Goal: Book appointment/travel/reservation

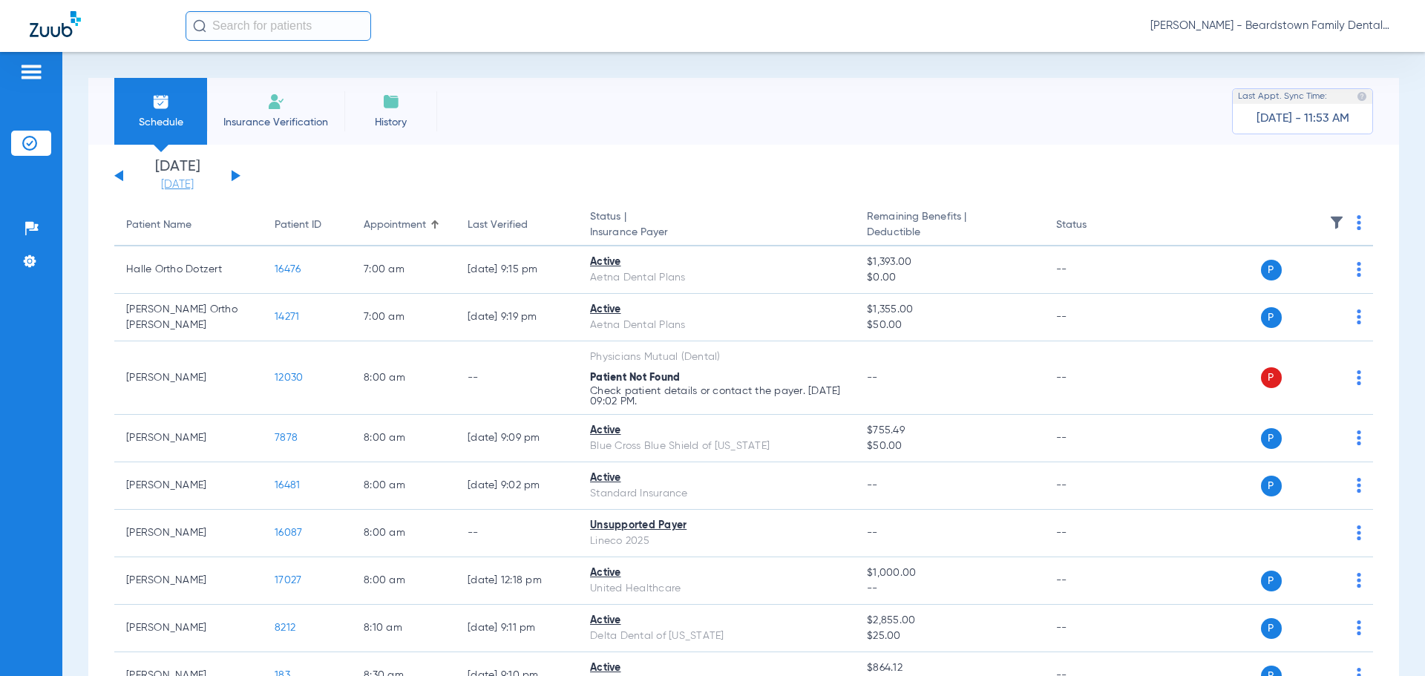
click at [174, 185] on link "[DATE]" at bounding box center [177, 184] width 89 height 15
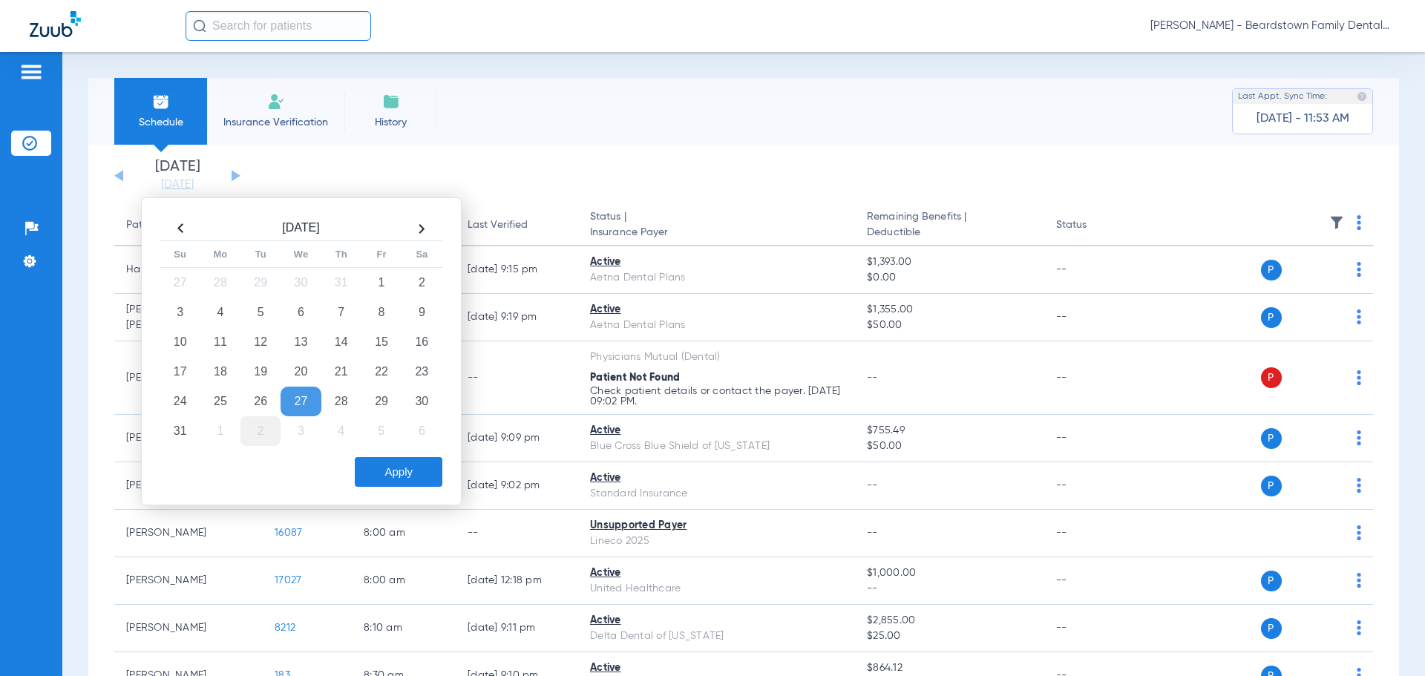
click at [269, 437] on td "2" at bounding box center [260, 431] width 40 height 30
click at [410, 474] on button "Apply" at bounding box center [399, 472] width 88 height 30
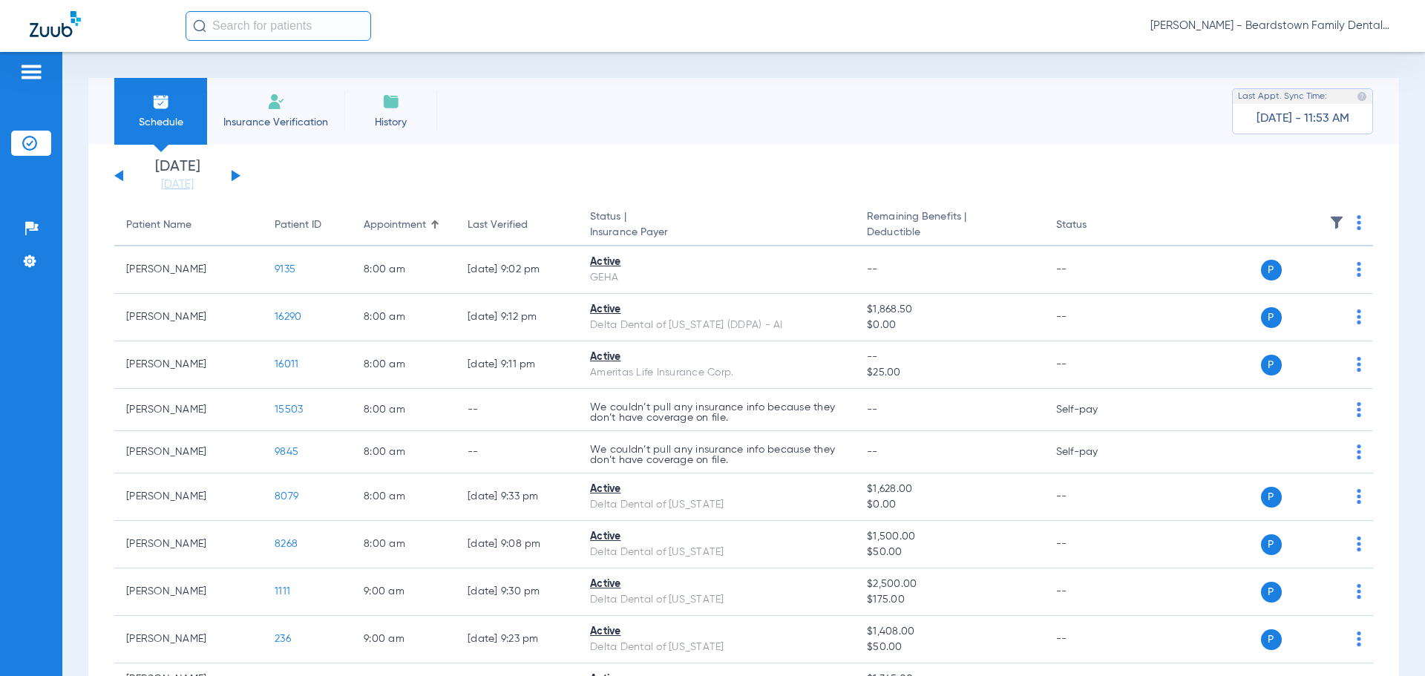
click at [232, 173] on div "[DATE] [DATE] [DATE] [DATE] [DATE] [DATE] [DATE] [DATE] [DATE] [DATE] [DATE] [D…" at bounding box center [177, 176] width 126 height 33
click at [235, 177] on button at bounding box center [236, 175] width 9 height 11
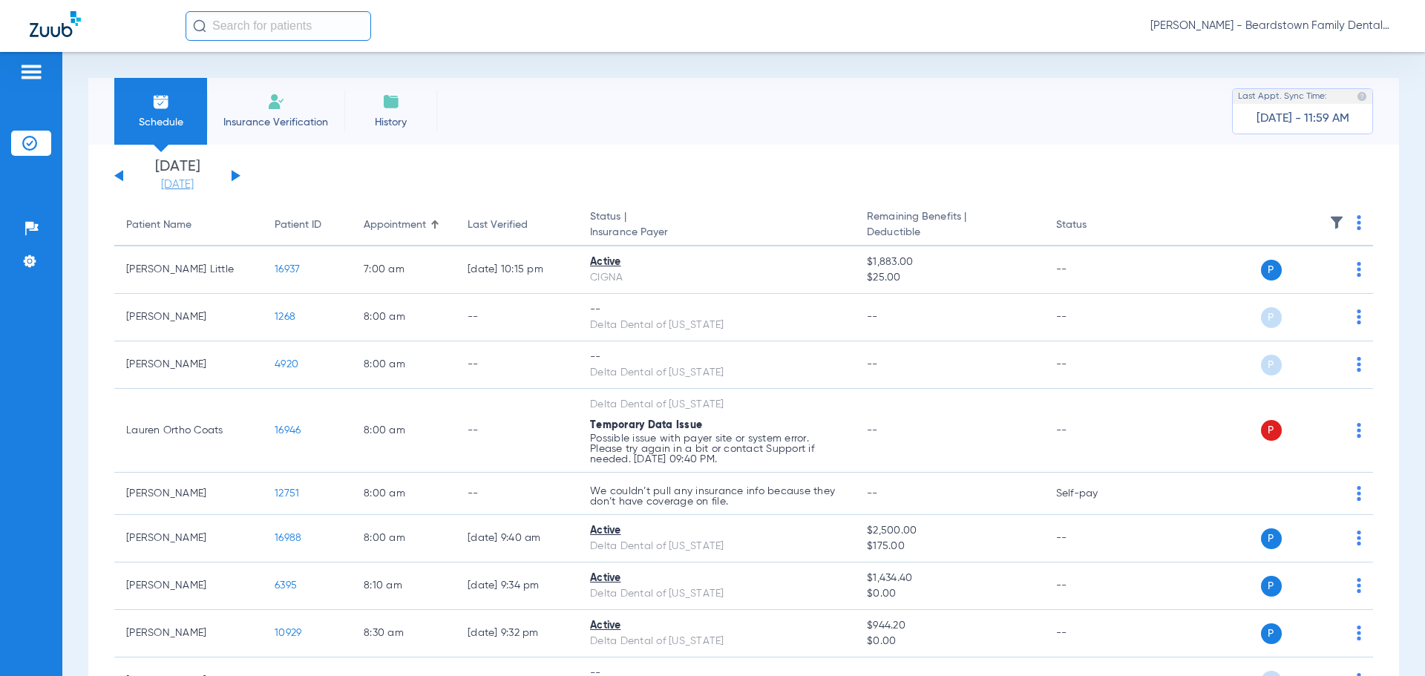
click at [166, 181] on link "[DATE]" at bounding box center [177, 184] width 89 height 15
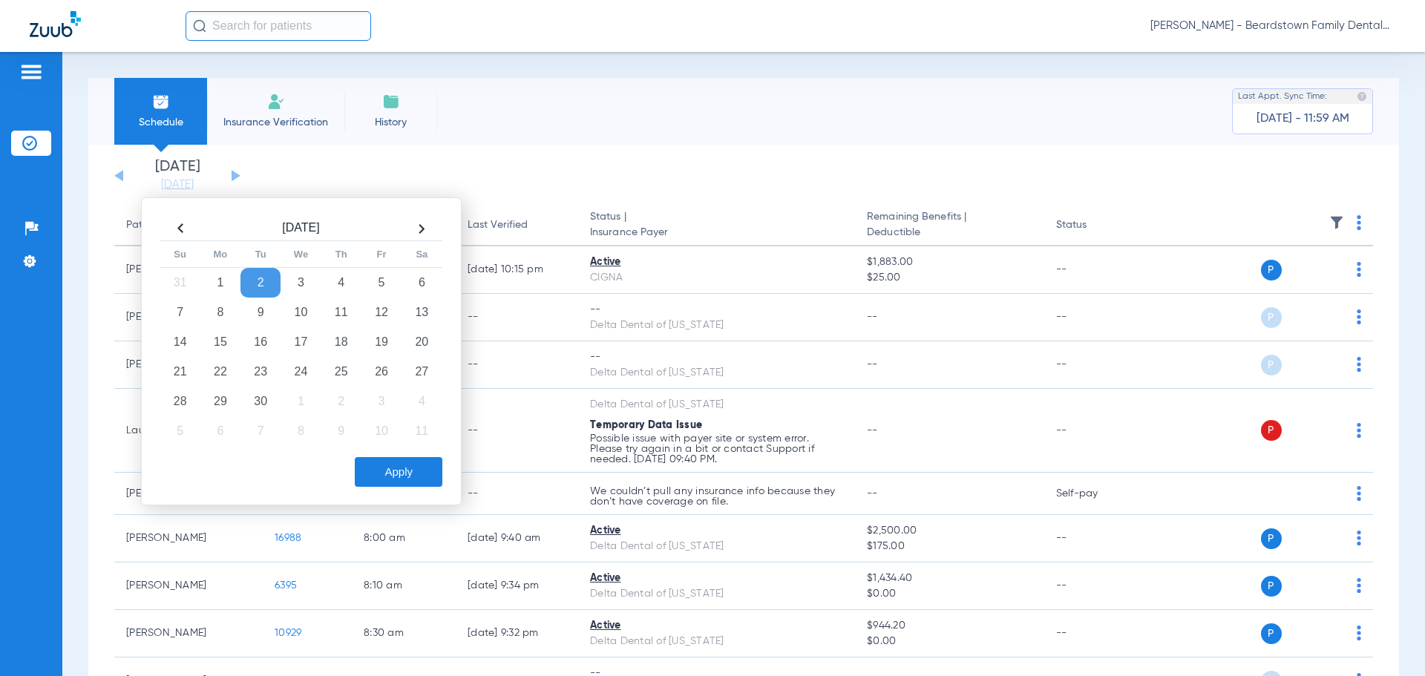
click at [255, 286] on td "2" at bounding box center [260, 283] width 40 height 30
click at [256, 286] on td "2" at bounding box center [260, 283] width 40 height 30
click at [177, 230] on th at bounding box center [180, 229] width 40 height 24
click at [212, 404] on td "25" at bounding box center [220, 402] width 40 height 30
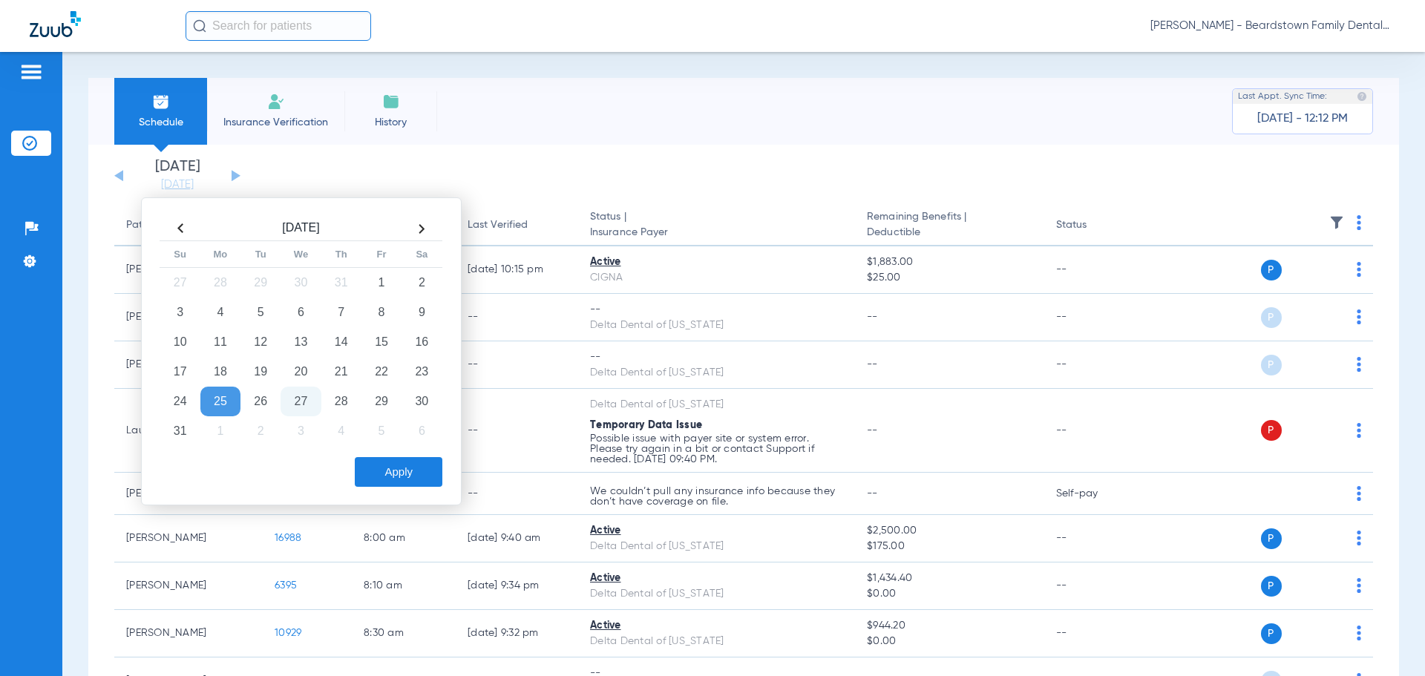
click at [212, 404] on td "25" at bounding box center [220, 402] width 40 height 30
click at [395, 479] on button "Apply" at bounding box center [399, 472] width 88 height 30
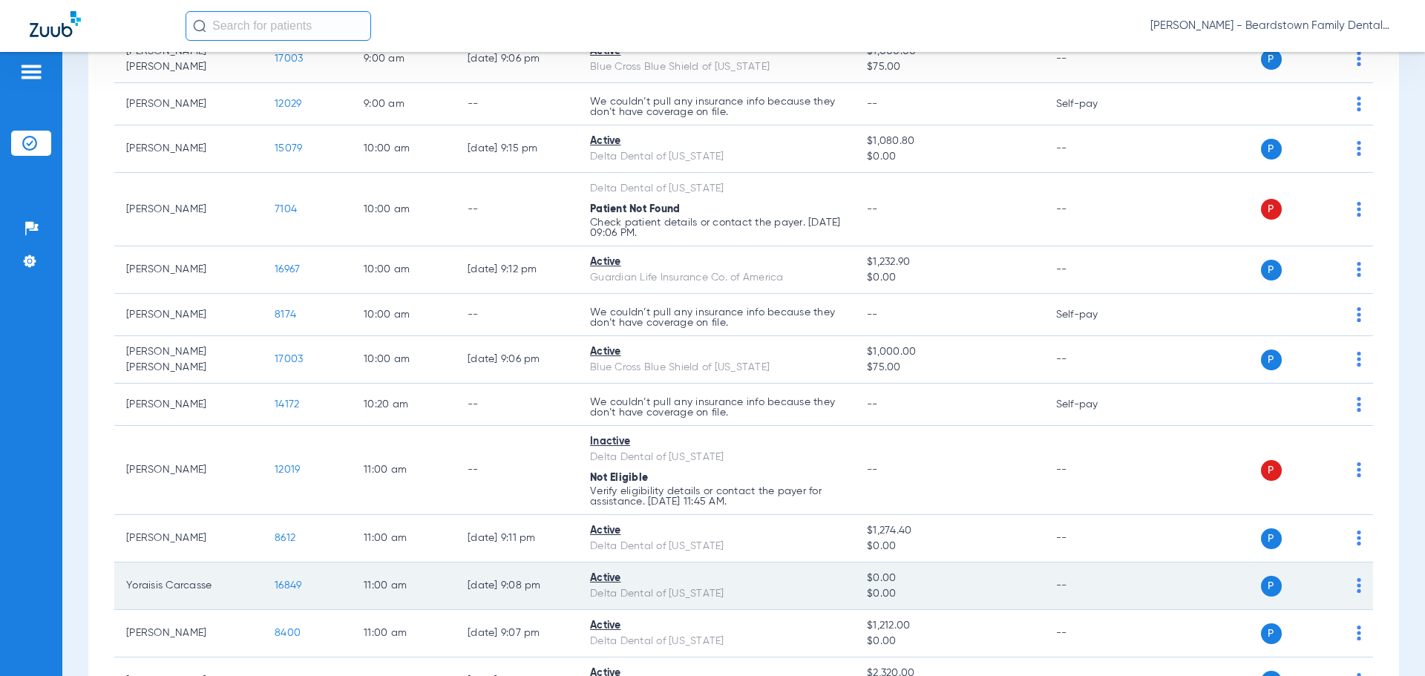
scroll to position [742, 0]
